Goal: Information Seeking & Learning: Learn about a topic

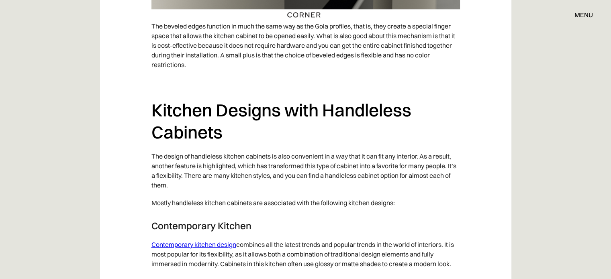
scroll to position [3900, 0]
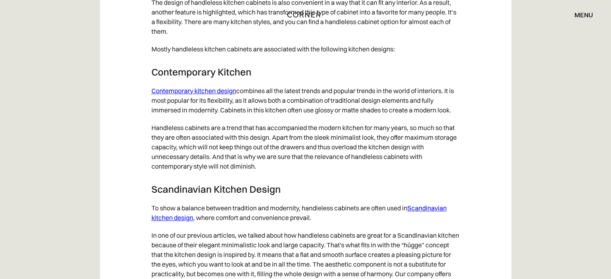
click at [282, 175] on p "Handleless cabinets are a trend that has accompanied the modern kitchen for man…" at bounding box center [306, 147] width 309 height 56
click at [212, 225] on p "To show a balance between tradition and modernity, handleless cabinets are ofte…" at bounding box center [306, 212] width 309 height 27
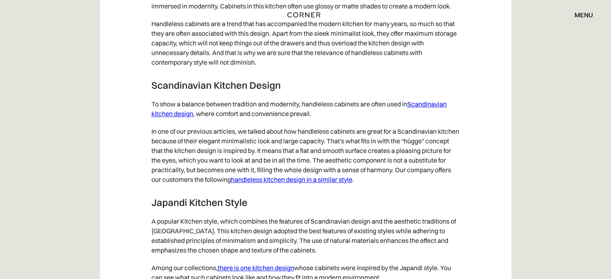
scroll to position [3980, 0]
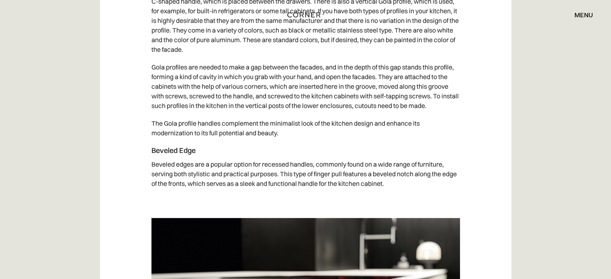
scroll to position [3377, 0]
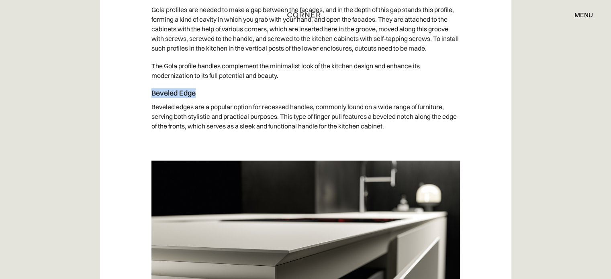
drag, startPoint x: 153, startPoint y: 99, endPoint x: 211, endPoint y: 99, distance: 57.9
click at [211, 98] on h4 "Beveled Edge" at bounding box center [306, 93] width 309 height 10
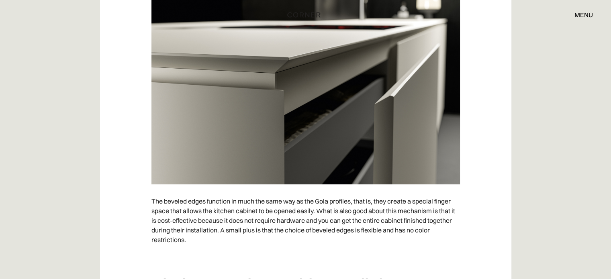
scroll to position [3572, 0]
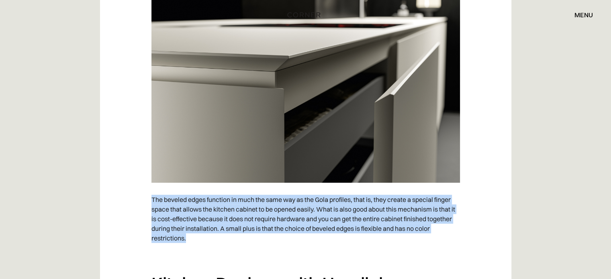
drag, startPoint x: 146, startPoint y: 203, endPoint x: 261, endPoint y: 249, distance: 124.3
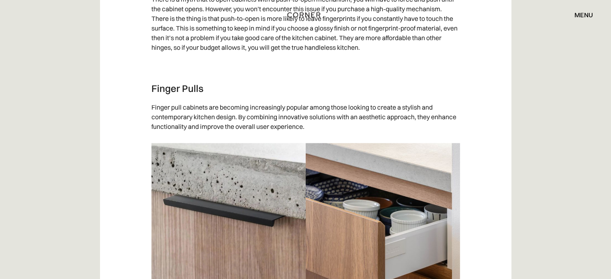
scroll to position [1441, 0]
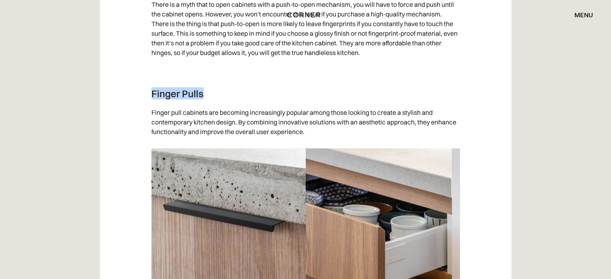
drag, startPoint x: 150, startPoint y: 92, endPoint x: 204, endPoint y: 90, distance: 53.9
copy h3 "Finger Pulls"
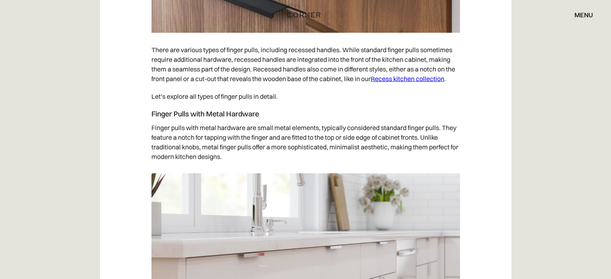
scroll to position [1763, 0]
